Goal: Task Accomplishment & Management: Manage account settings

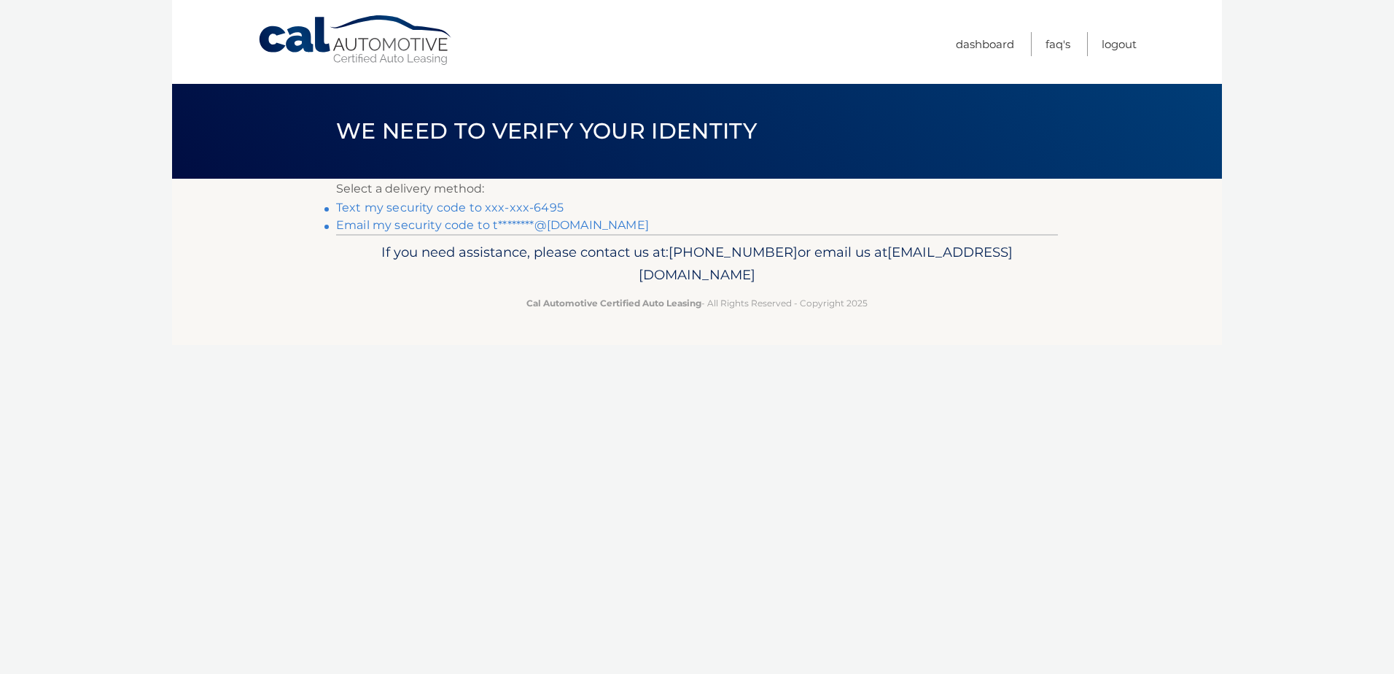
click at [480, 207] on link "Text my security code to xxx-xxx-6495" at bounding box center [449, 207] width 227 height 14
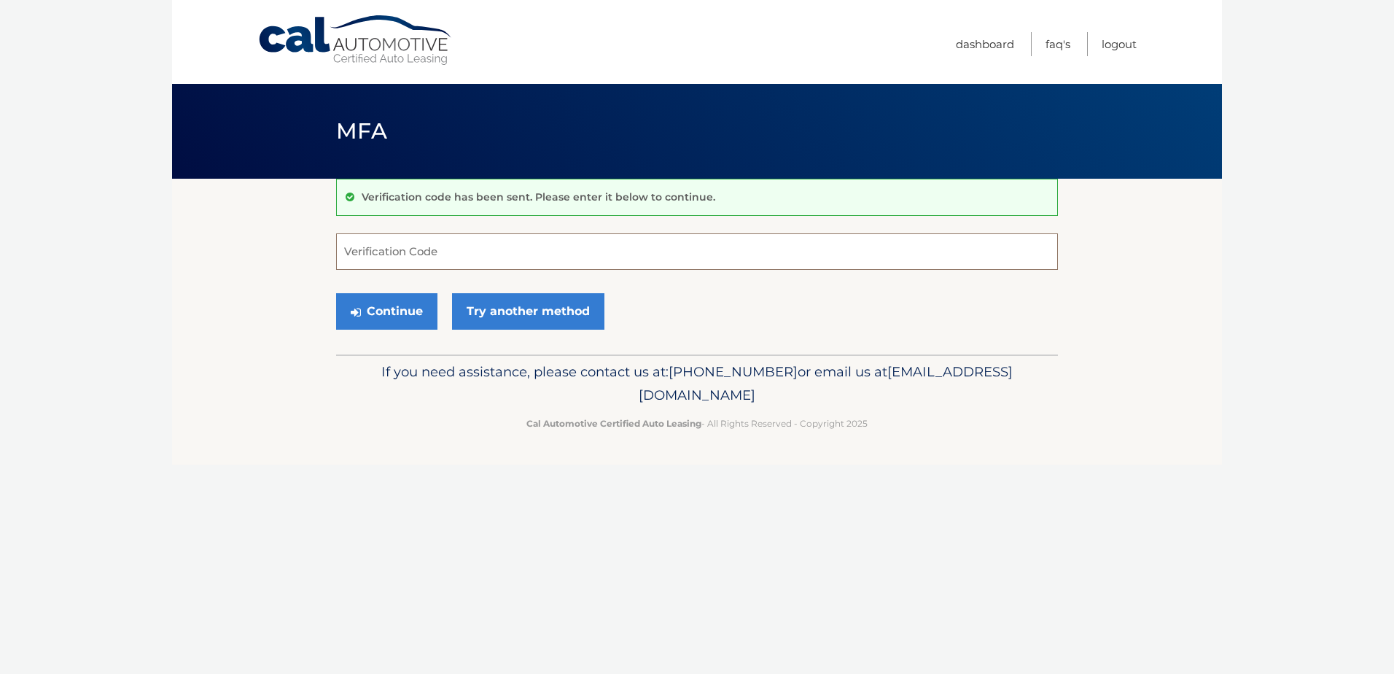
click at [415, 255] on input "Verification Code" at bounding box center [697, 251] width 722 height 36
type input "356726"
click at [399, 309] on button "Continue" at bounding box center [386, 311] width 101 height 36
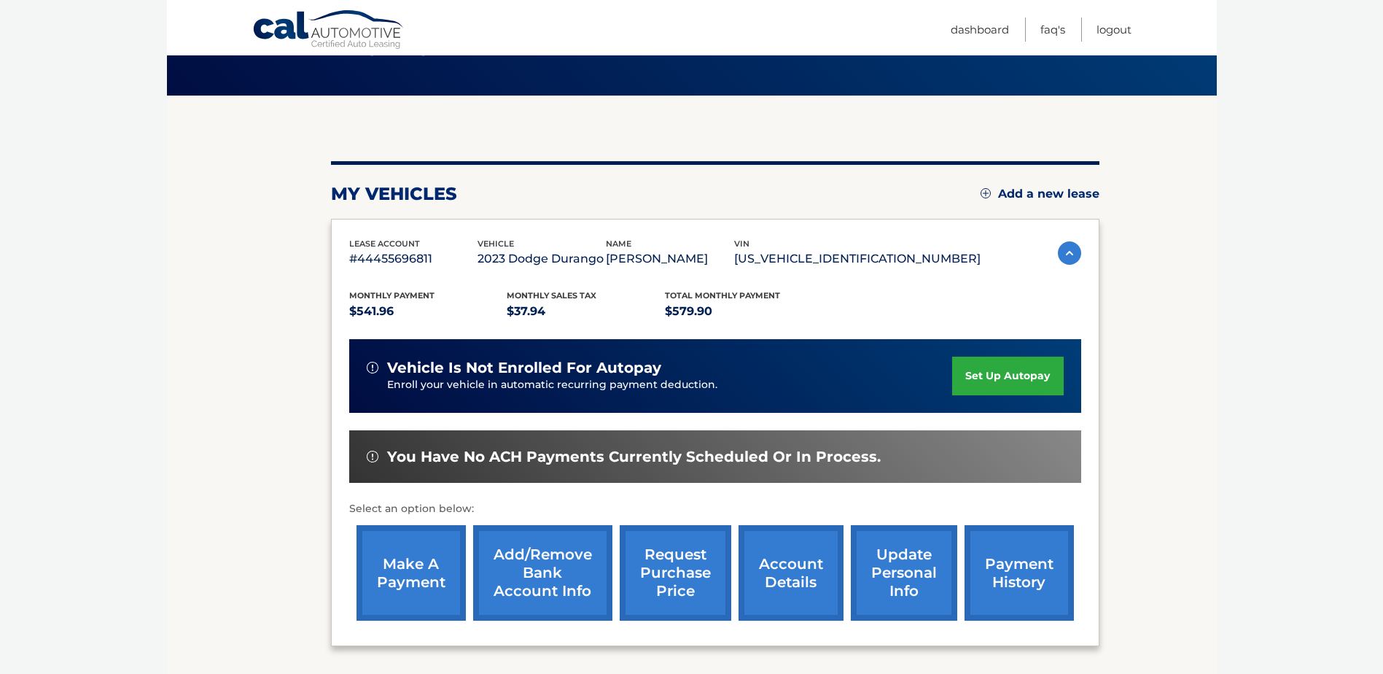
scroll to position [99, 0]
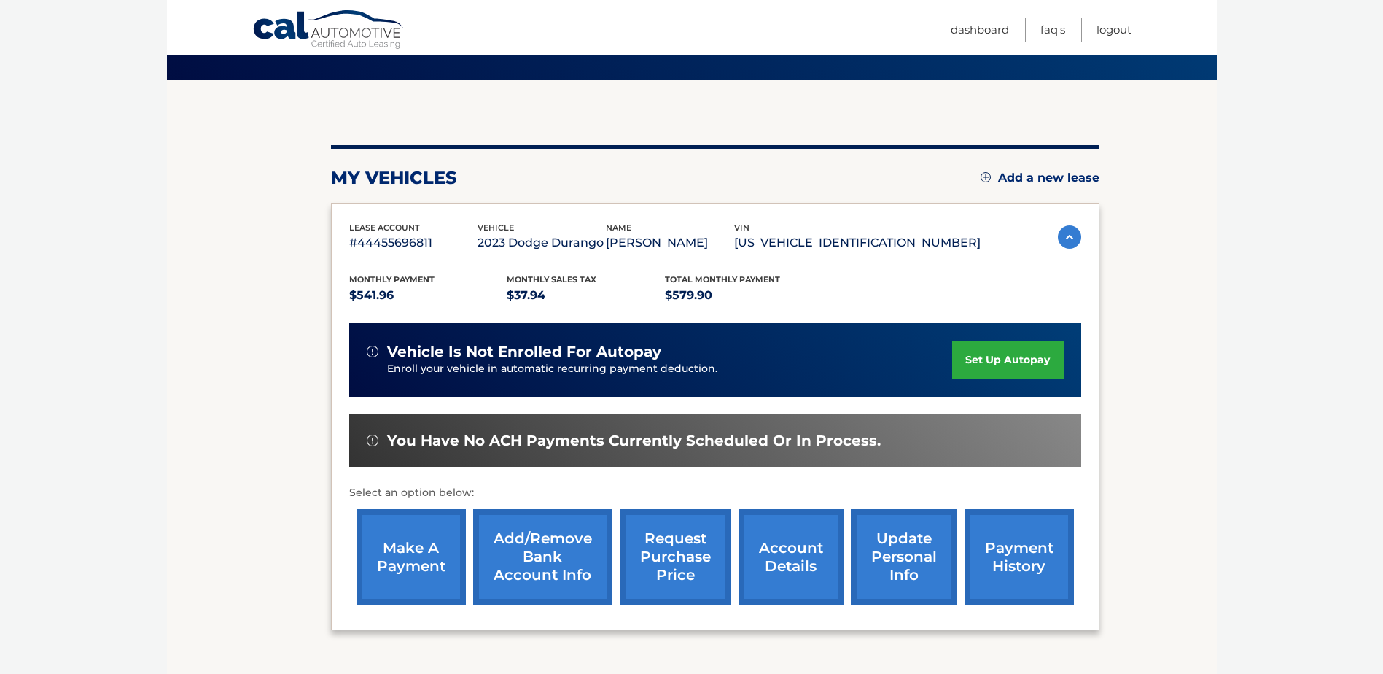
click at [416, 551] on link "make a payment" at bounding box center [410, 556] width 109 height 95
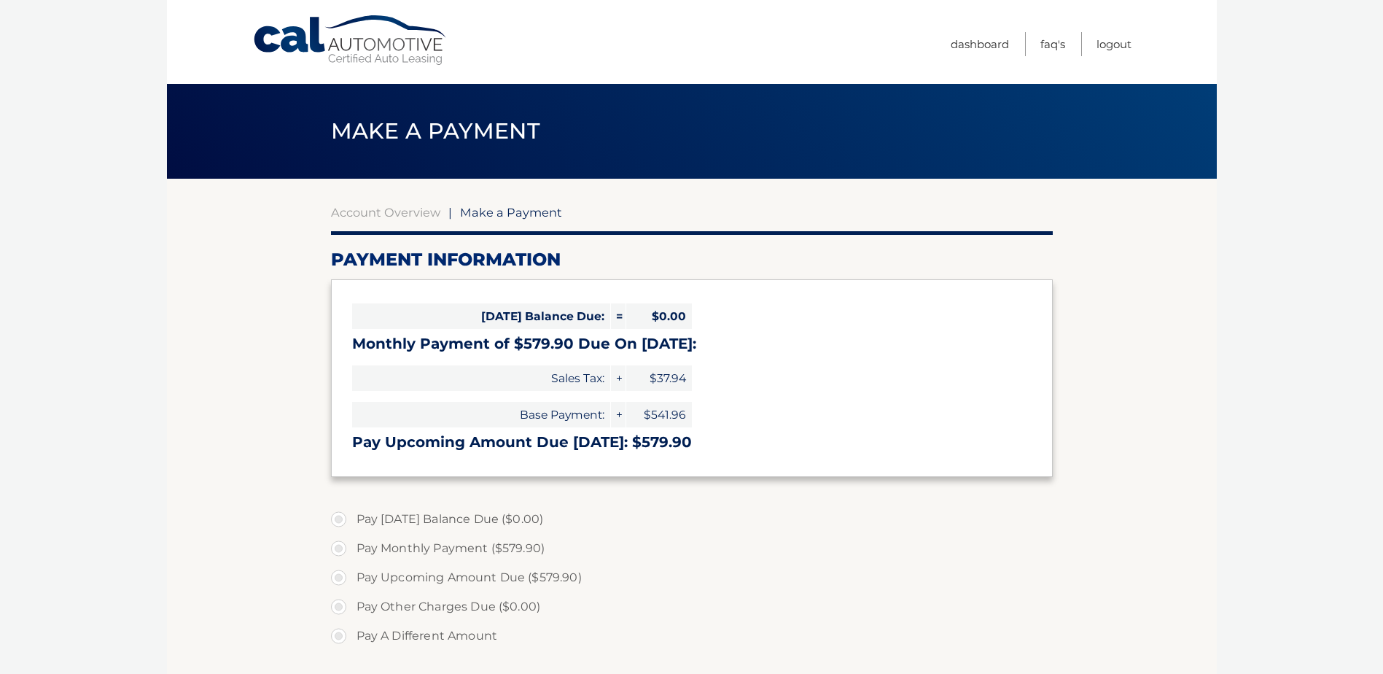
select select "NmMzNzYxZDktZTNmNS00NmI3LWFhZDAtMzQwYzg3MTk5M2I2"
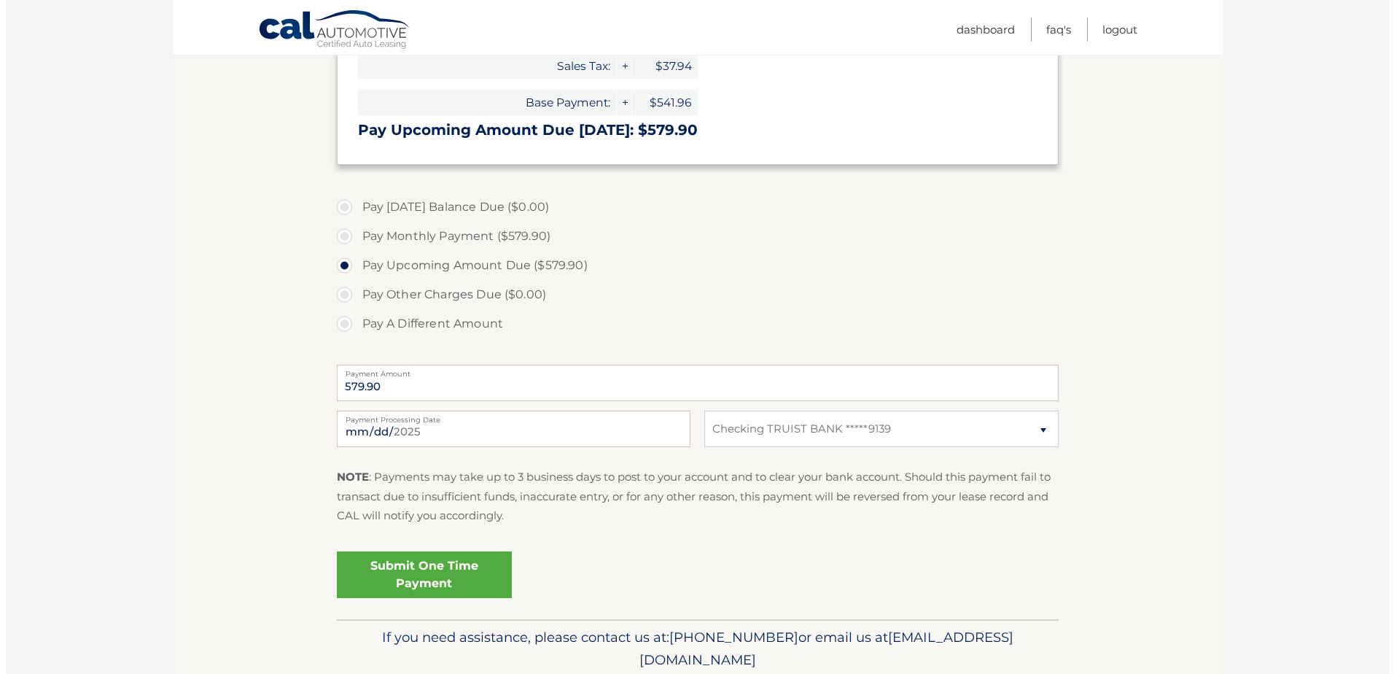
scroll to position [368, 0]
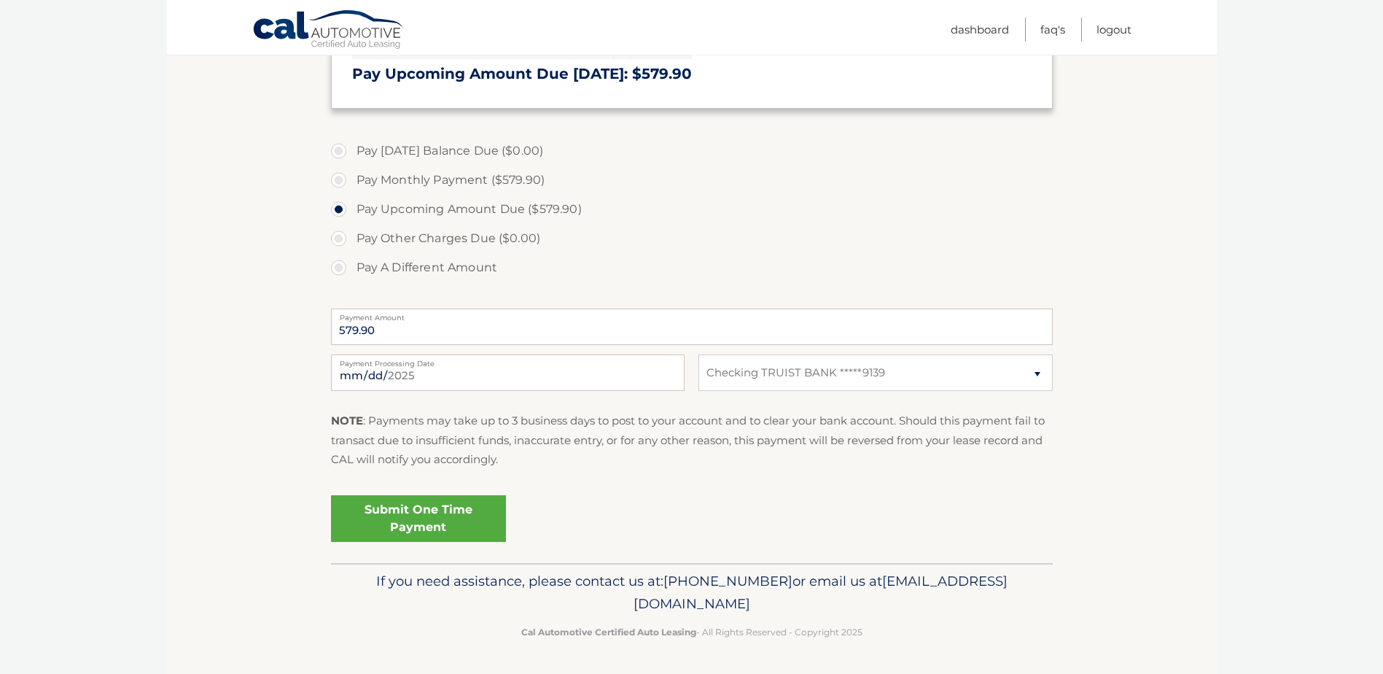
click at [418, 511] on link "Submit One Time Payment" at bounding box center [418, 518] width 175 height 47
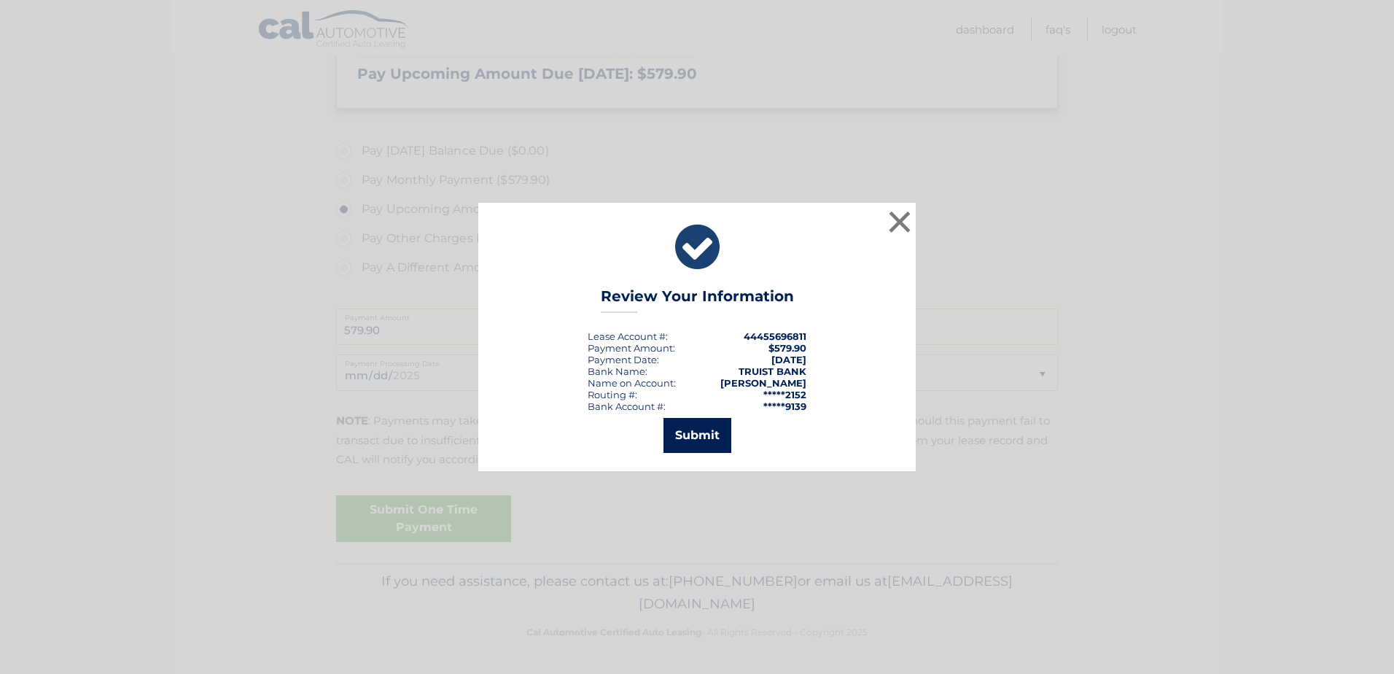
click at [700, 434] on button "Submit" at bounding box center [697, 435] width 68 height 35
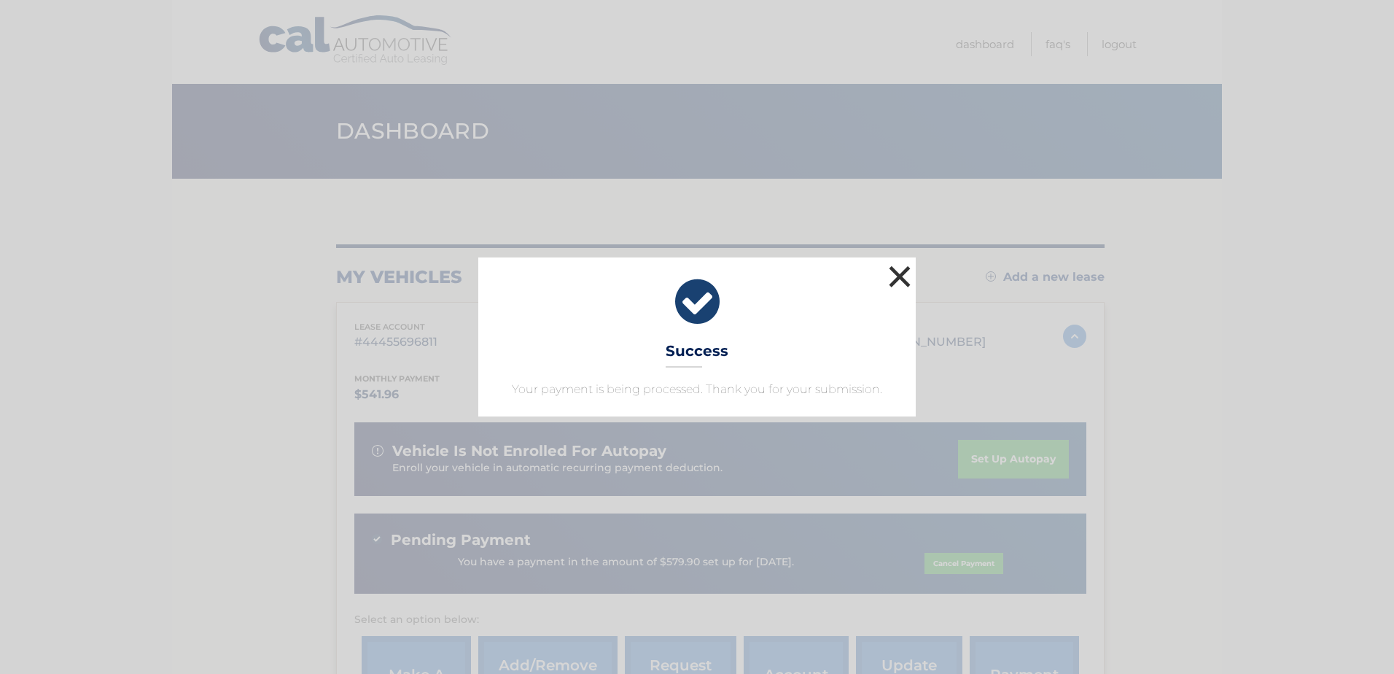
click at [902, 265] on button "×" at bounding box center [899, 276] width 29 height 29
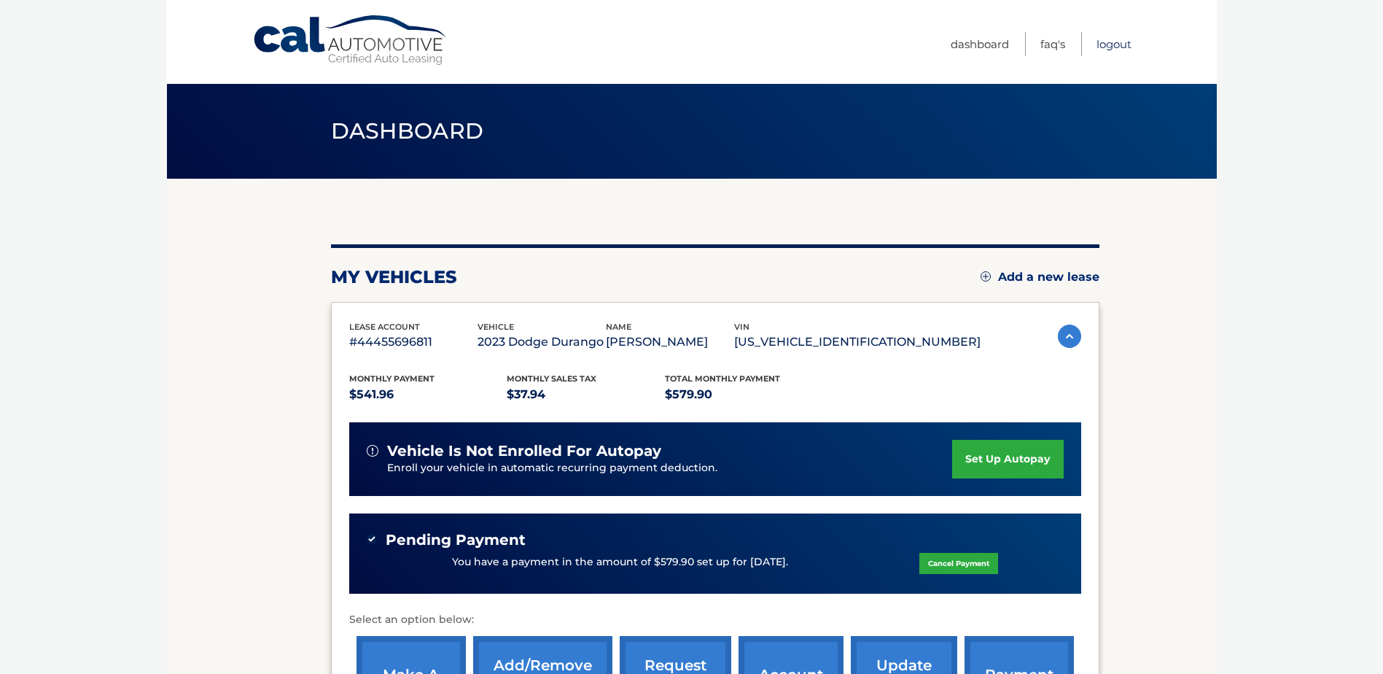
click at [1112, 41] on link "Logout" at bounding box center [1113, 44] width 35 height 24
